Goal: Information Seeking & Learning: Learn about a topic

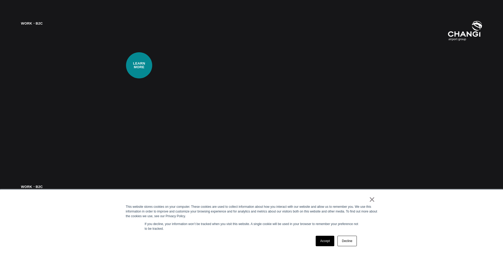
scroll to position [1125, 0]
click at [346, 243] on link "Decline" at bounding box center [346, 241] width 19 height 10
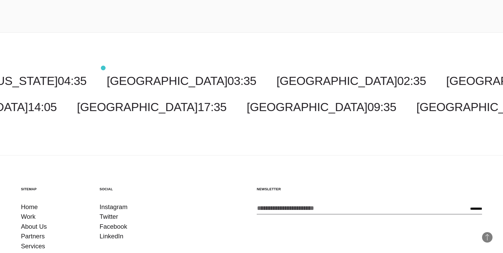
scroll to position [1649, 0]
click at [33, 249] on link "Services" at bounding box center [33, 247] width 24 height 10
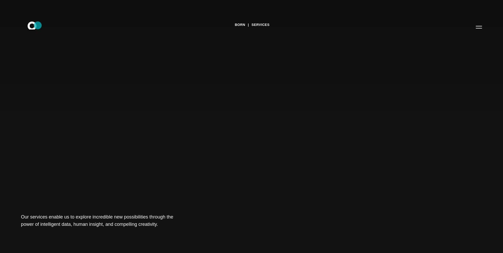
click at [38, 27] on icon ".st0{display:none;} .st1{display:inline;} .st2{font-family:'HelveticaNeue-Mediu…" at bounding box center [36, 27] width 34 height 14
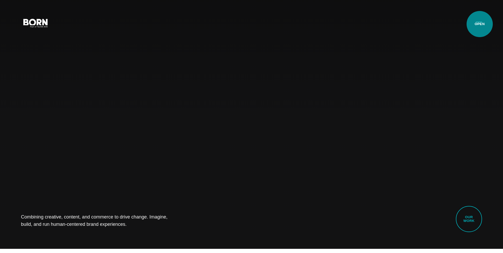
click at [478, 24] on button "Primary Menu" at bounding box center [478, 22] width 13 height 11
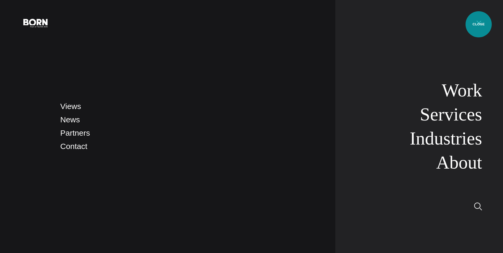
click at [478, 24] on button "Primary Menu" at bounding box center [478, 22] width 13 height 11
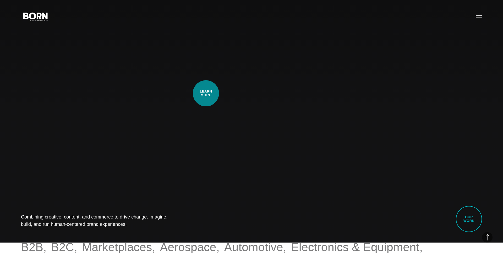
scroll to position [0, 0]
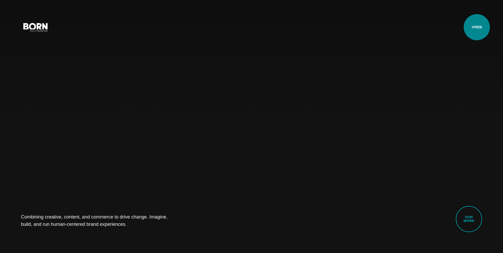
click at [477, 27] on button "Primary Menu" at bounding box center [478, 26] width 13 height 11
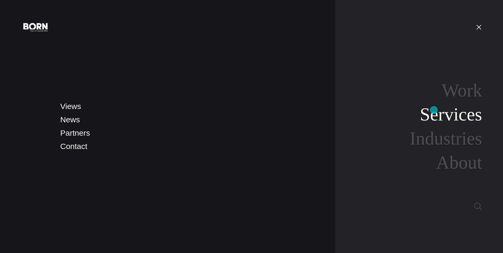
click at [434, 110] on link "Services" at bounding box center [451, 114] width 62 height 20
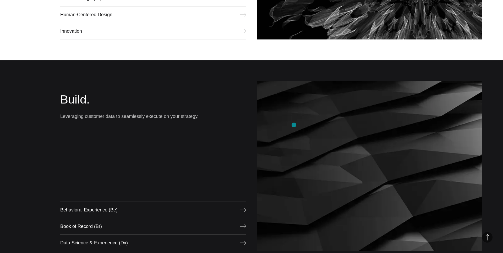
scroll to position [439, 0]
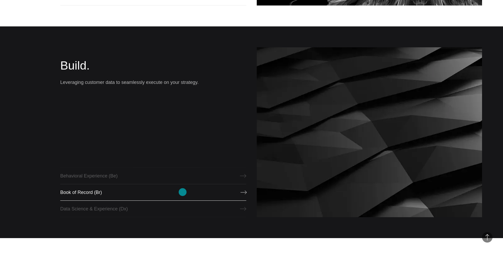
click at [183, 192] on link "Book of Record (Br)" at bounding box center [153, 192] width 186 height 17
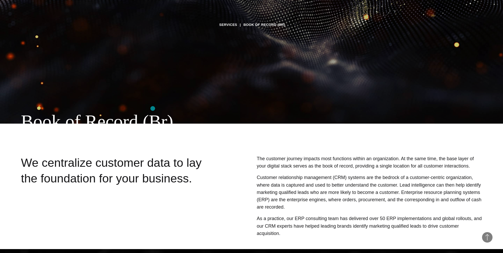
scroll to position [157, 0]
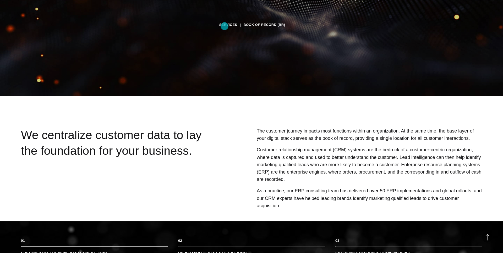
click at [225, 26] on link "Services" at bounding box center [228, 25] width 18 height 8
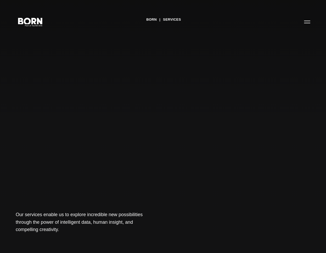
click at [36, 19] on icon ".st0{display:none;} .st1{display:inline;} .st2{font-family:'HelveticaNeue-Mediu…" at bounding box center [30, 22] width 29 height 12
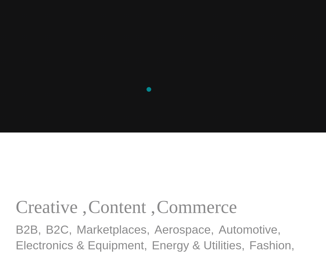
scroll to position [127, 0]
